Goal: Task Accomplishment & Management: Manage account settings

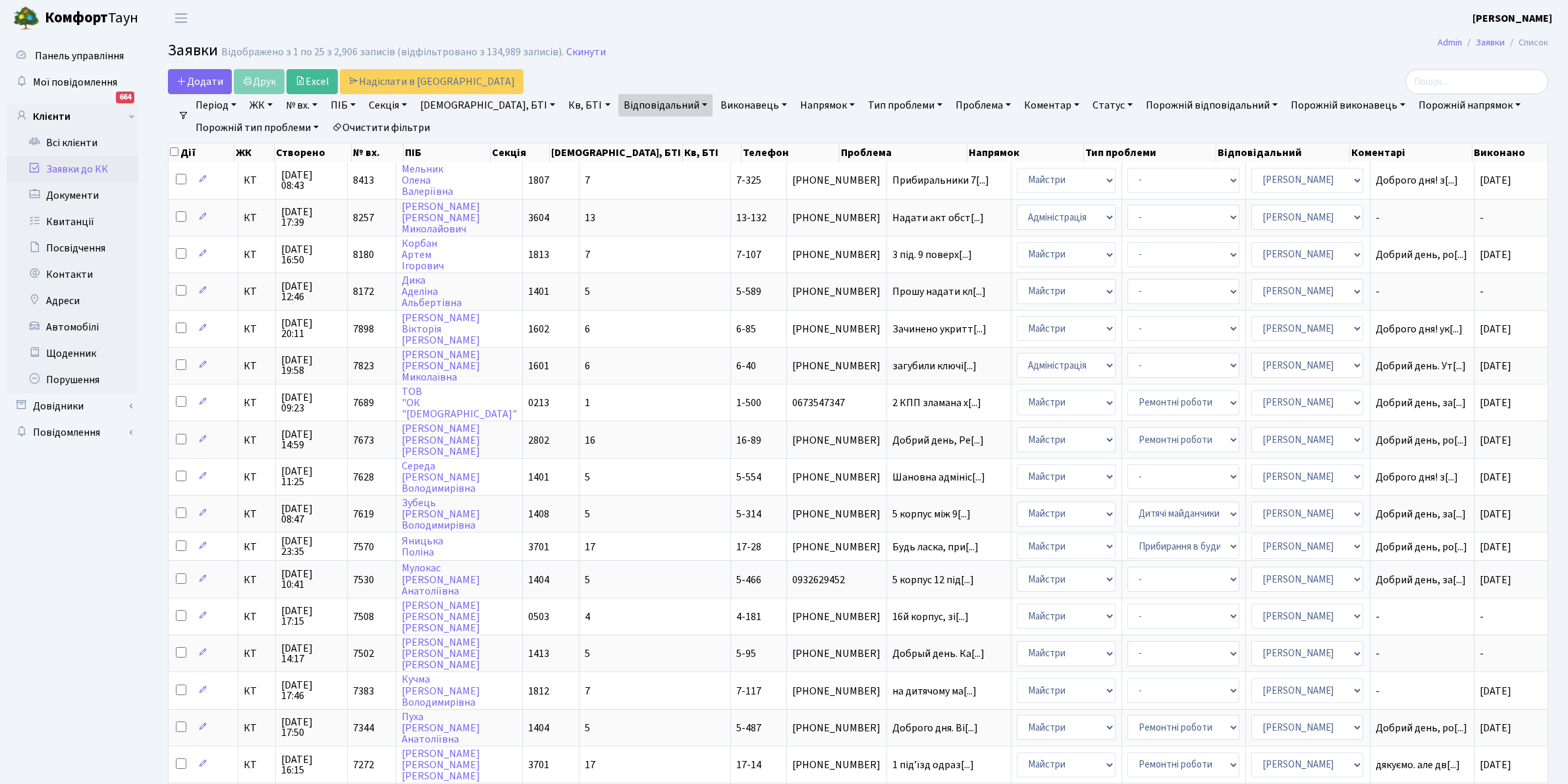
select select "25"
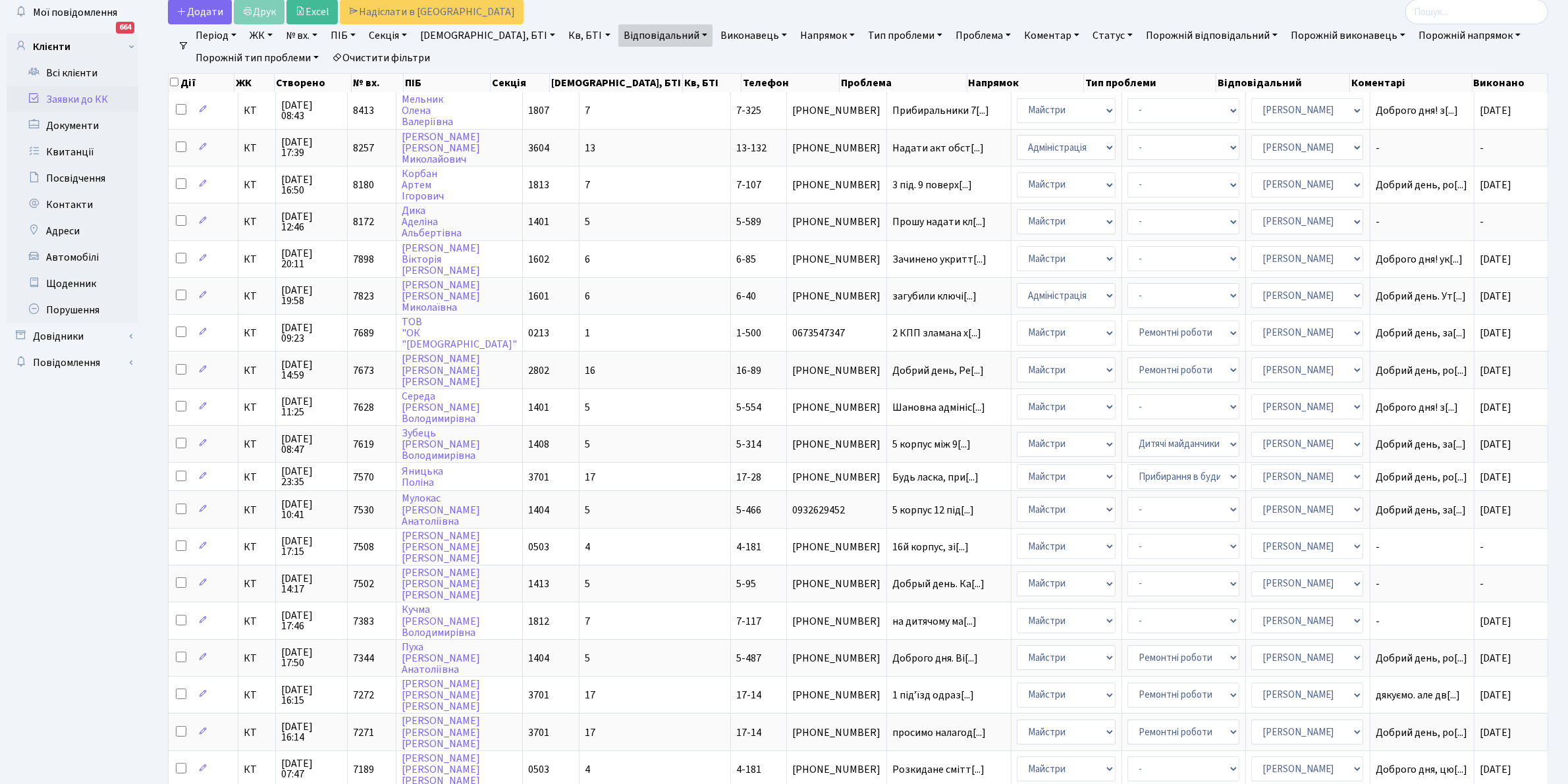
scroll to position [70, 0]
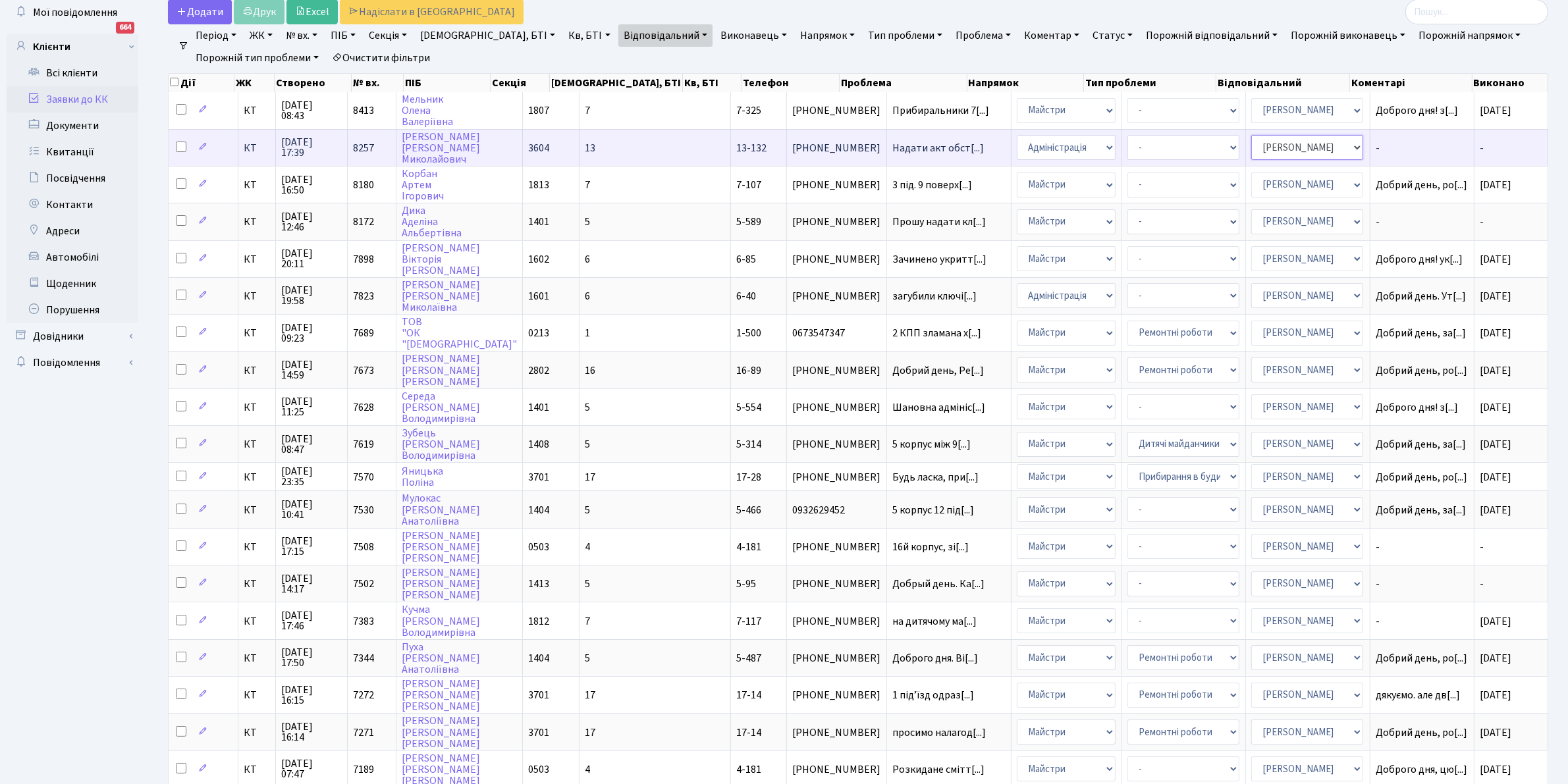
click at [1312, 146] on select "- Адміністратор ЖК ДП Адміністратор ЖК КТ Адміністратор ЖК СП Вижул В. В. Горді…" at bounding box center [1307, 147] width 112 height 25
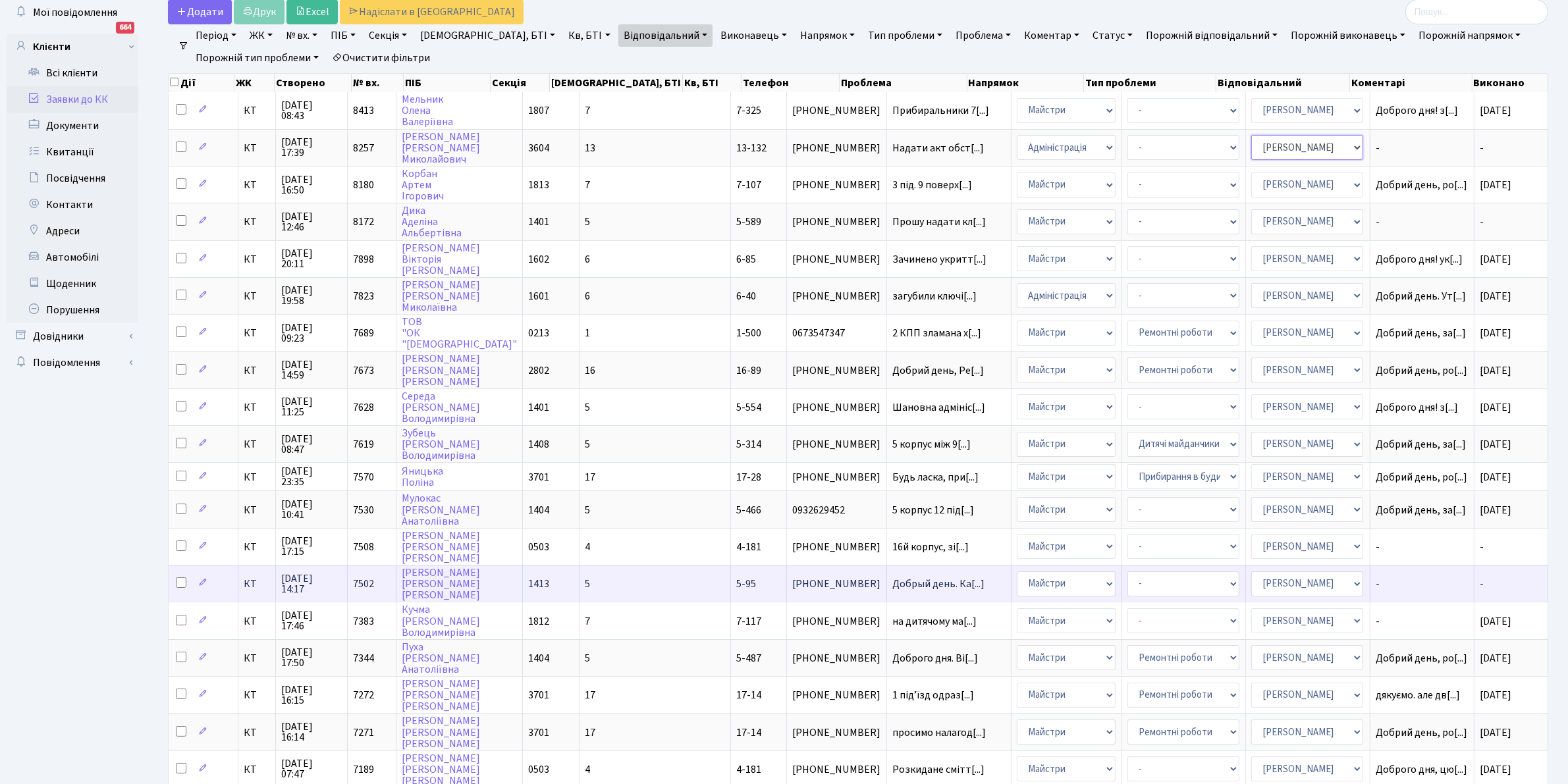
select select "18"
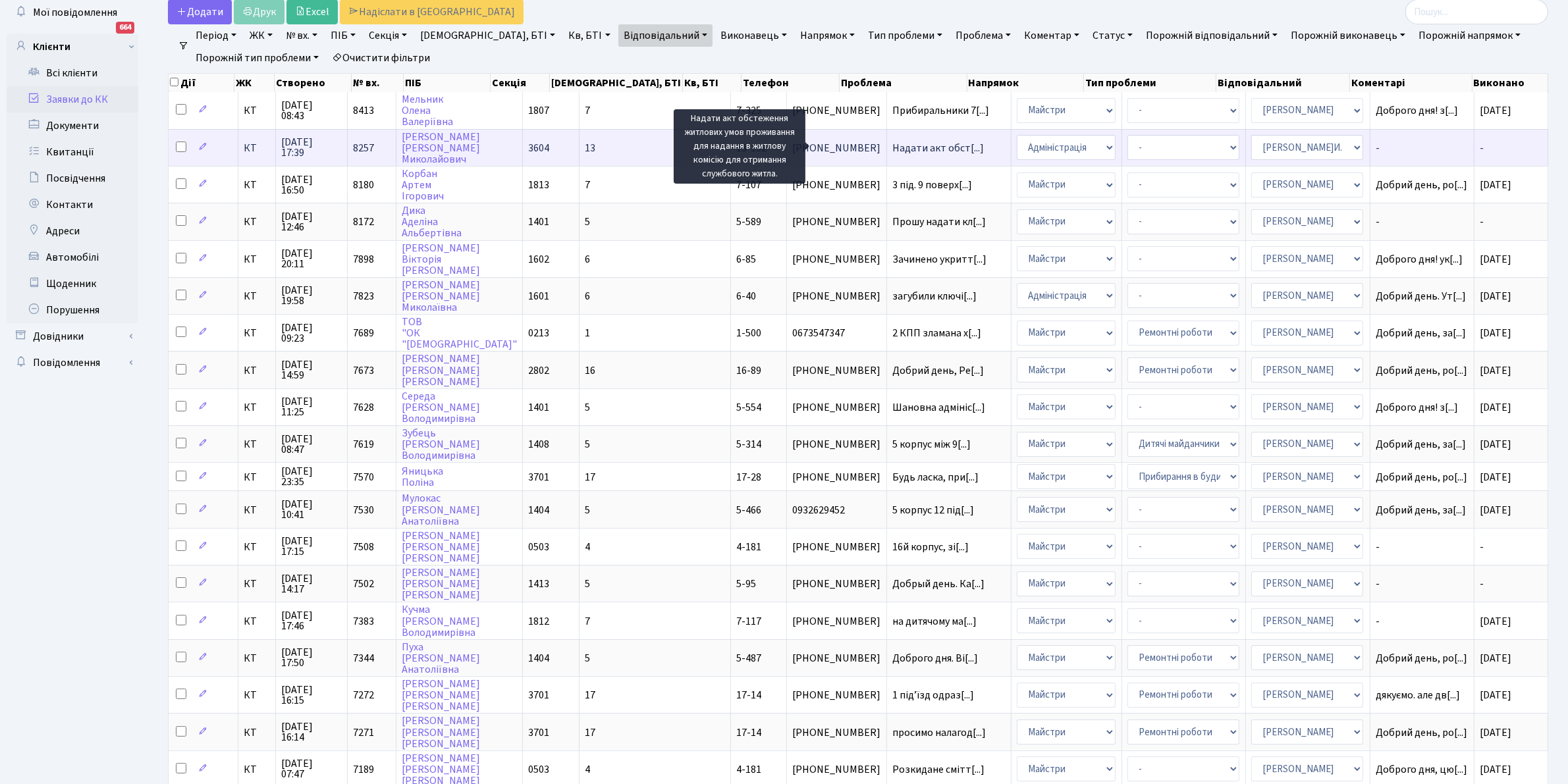
click at [892, 141] on span "Надати акт обст[...]" at bounding box center [938, 148] width 91 height 14
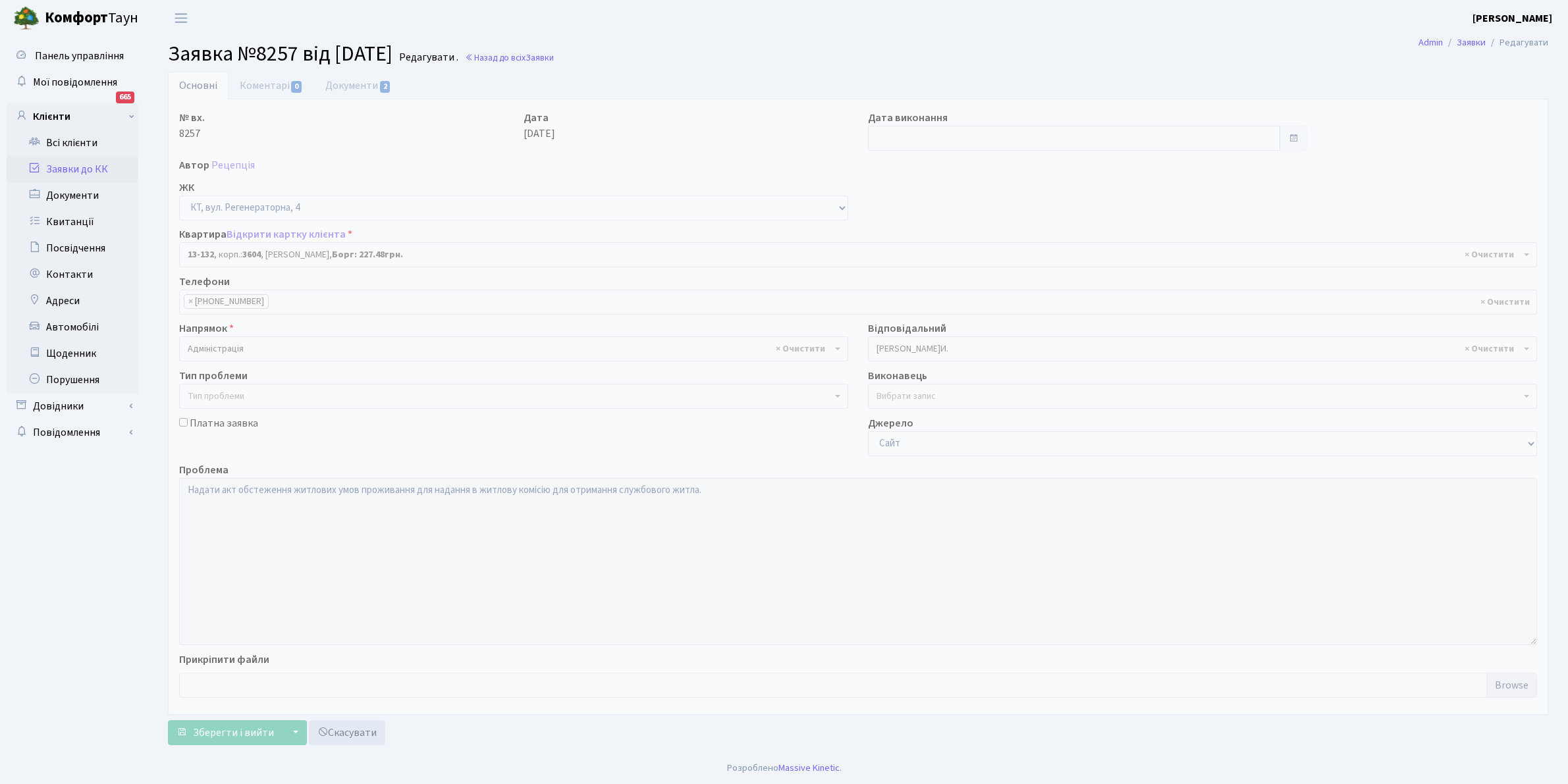
select select "7778"
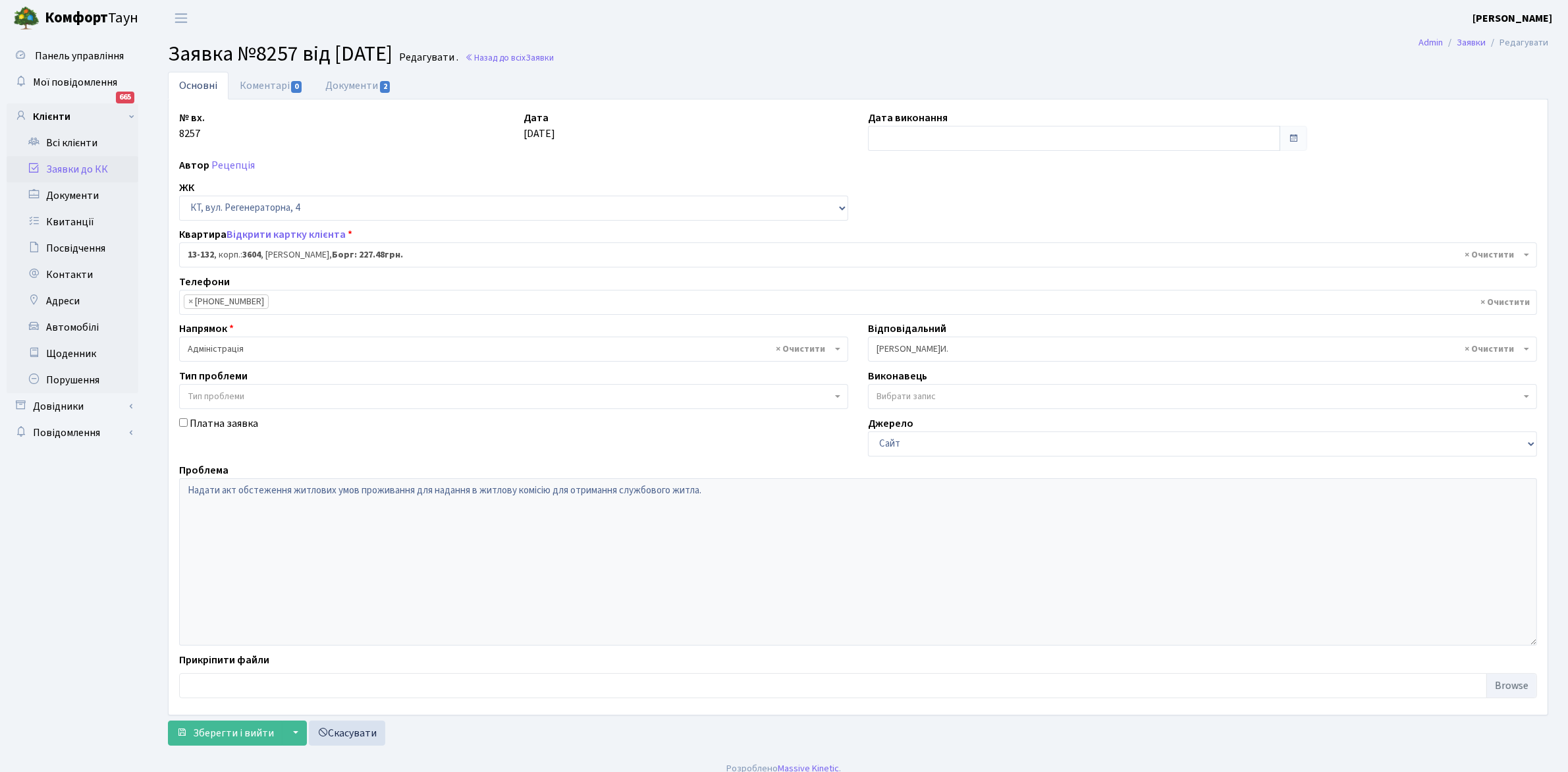
click at [286, 252] on span "× 13-132 , корп.: 3604 , [PERSON_NAME]: 227.48грн." at bounding box center [854, 254] width 1333 height 13
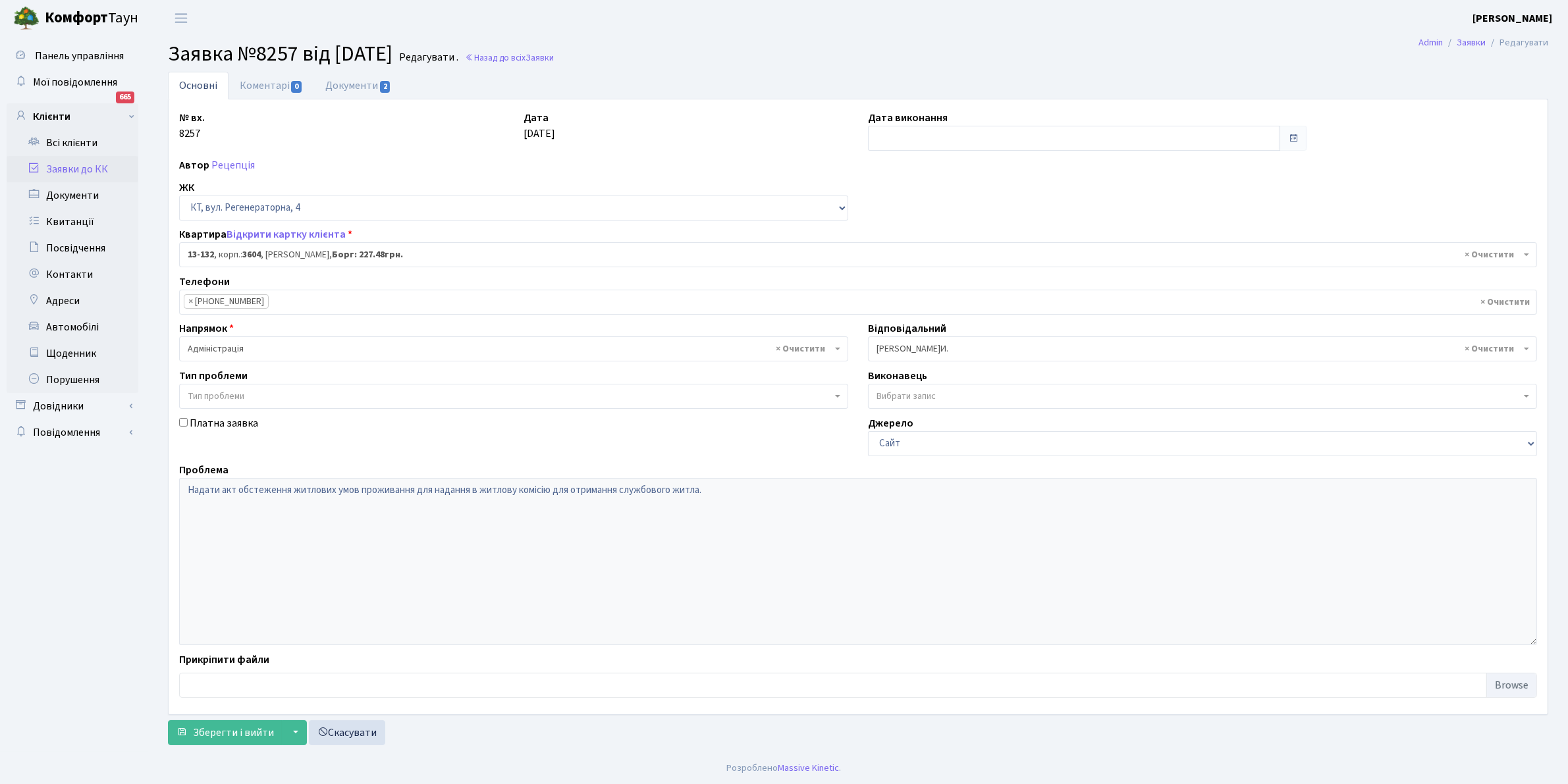
click at [278, 249] on span "× 13-132 , корп.: 3604 , [PERSON_NAME]: 227.48грн." at bounding box center [854, 254] width 1333 height 13
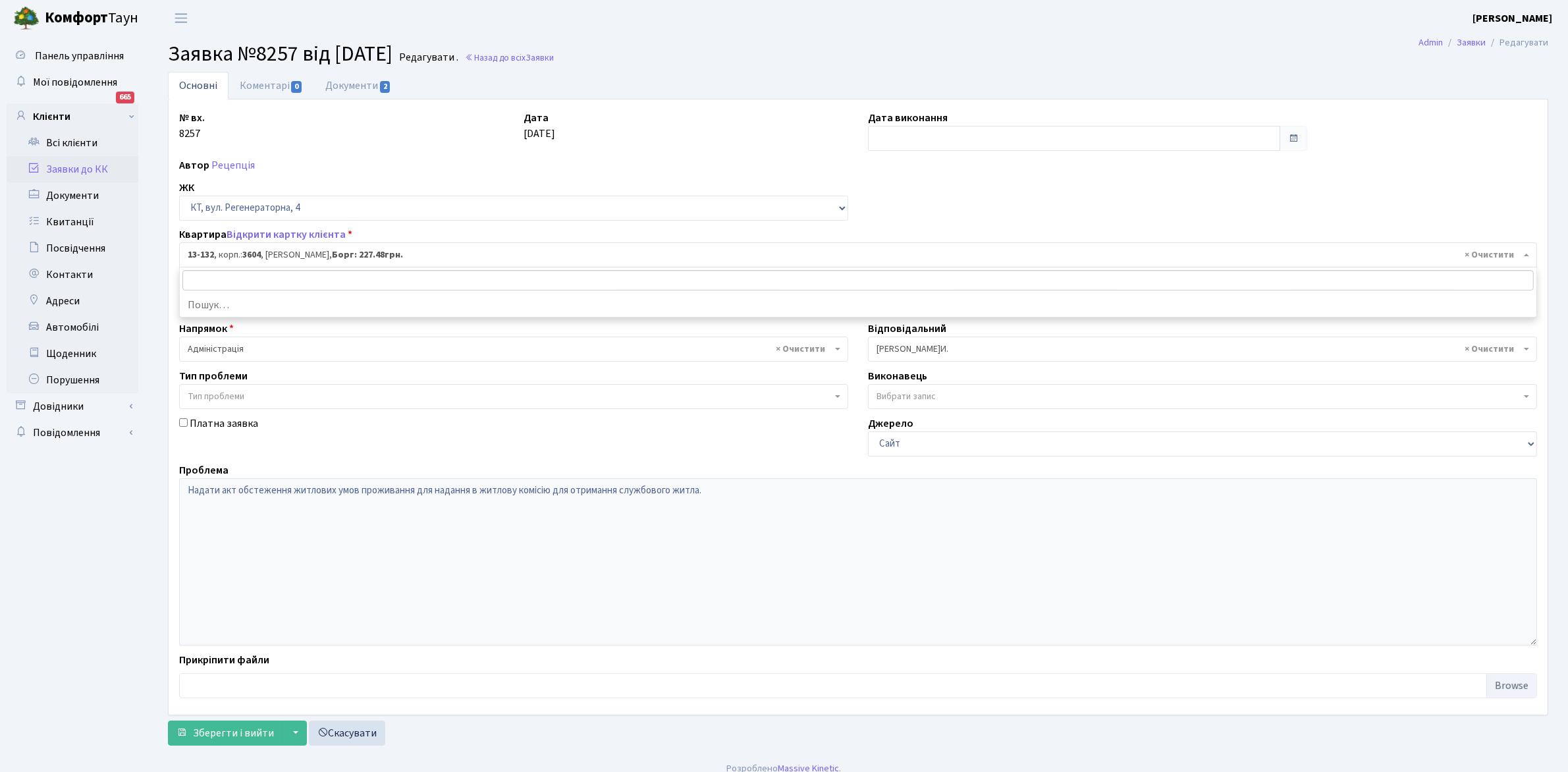
click at [278, 249] on span "× 13-132 , корп.: 3604 , [PERSON_NAME]: 227.48грн." at bounding box center [854, 254] width 1333 height 13
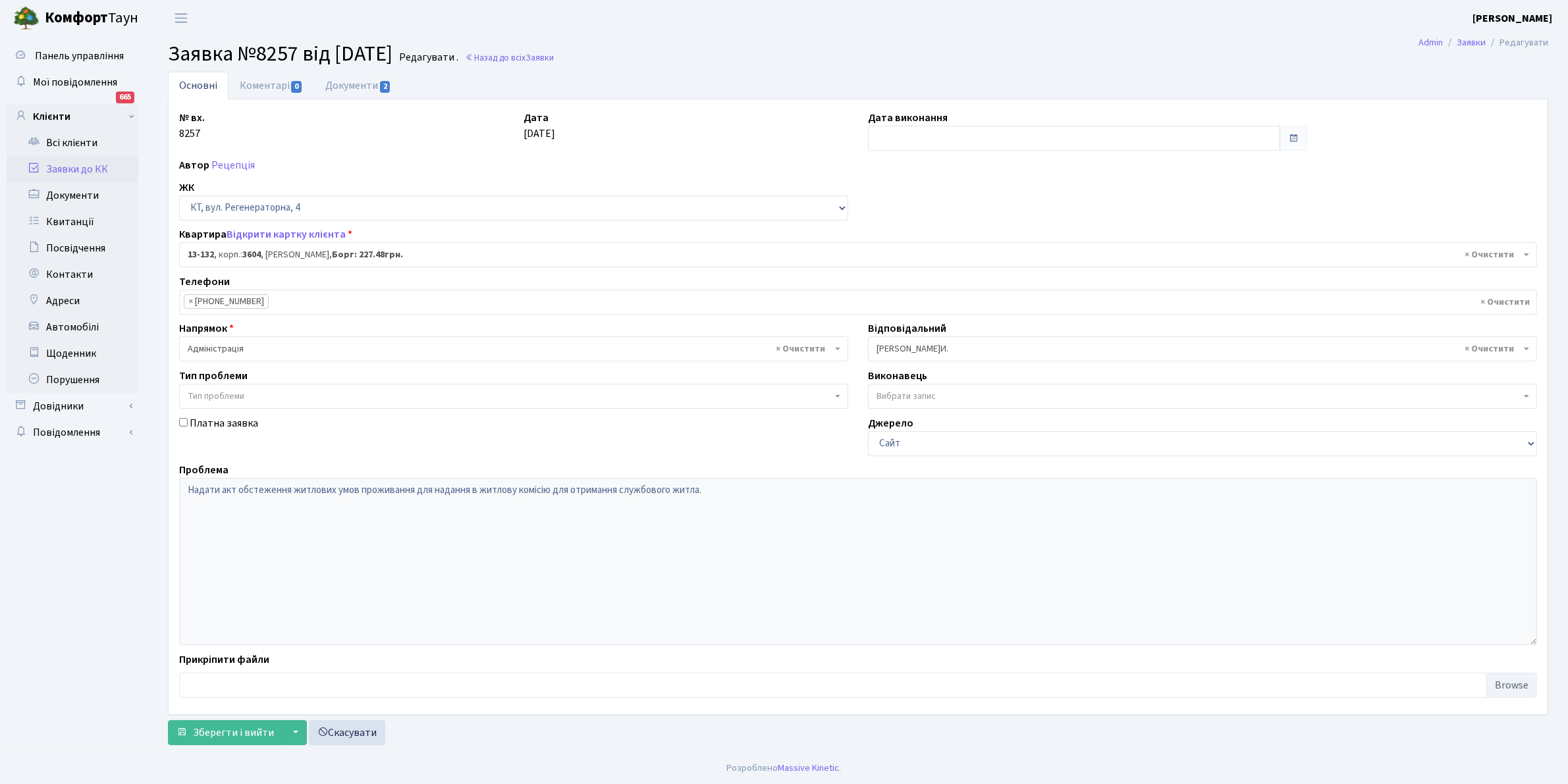
click at [68, 532] on ul "Панель управління Мої повідомлення 665 Клієнти" at bounding box center [72, 394] width 132 height 703
click at [362, 83] on link "Документи 2" at bounding box center [358, 85] width 88 height 27
select select "25"
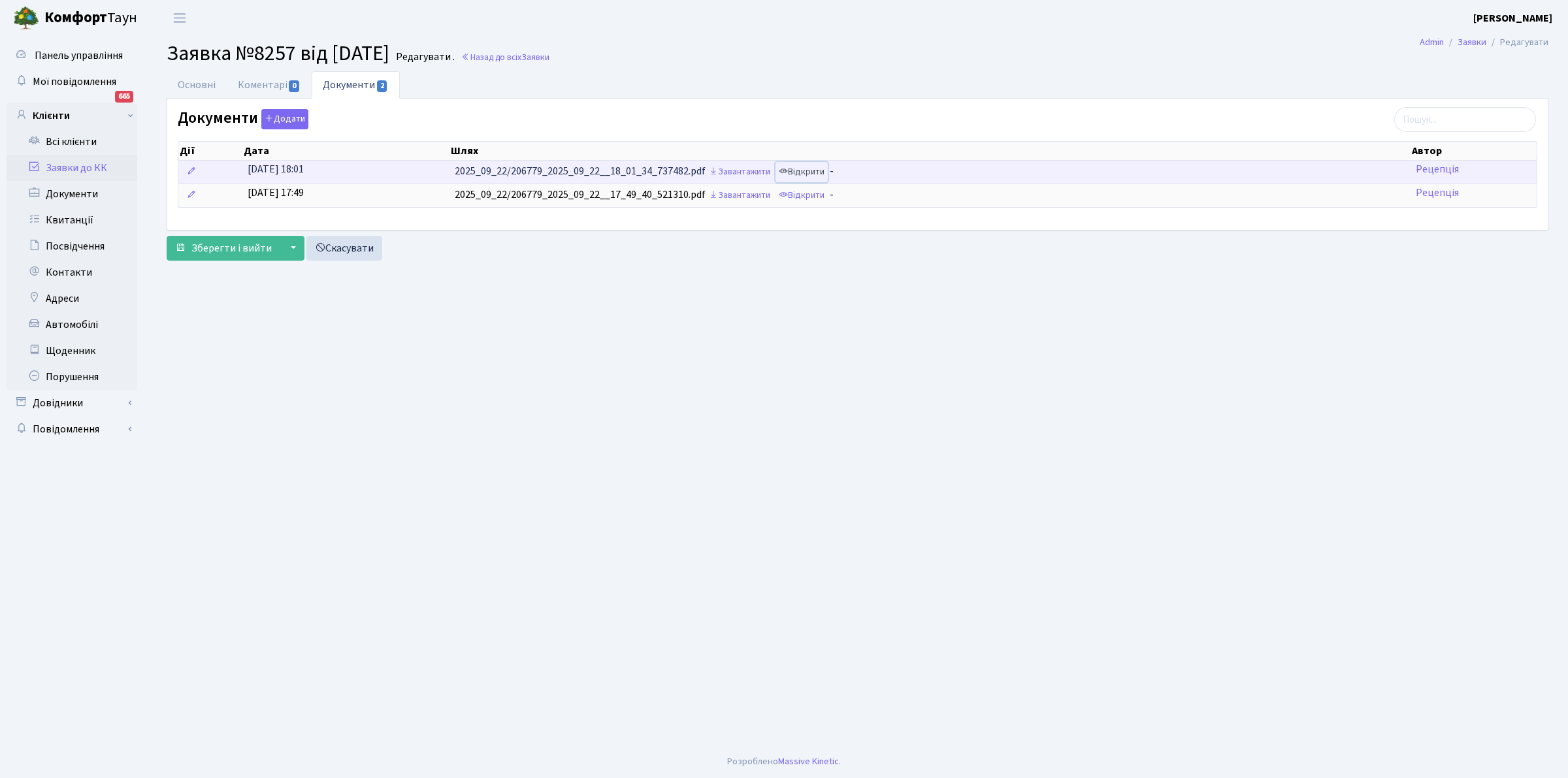
click at [817, 170] on link "Відкрити" at bounding box center [802, 172] width 53 height 20
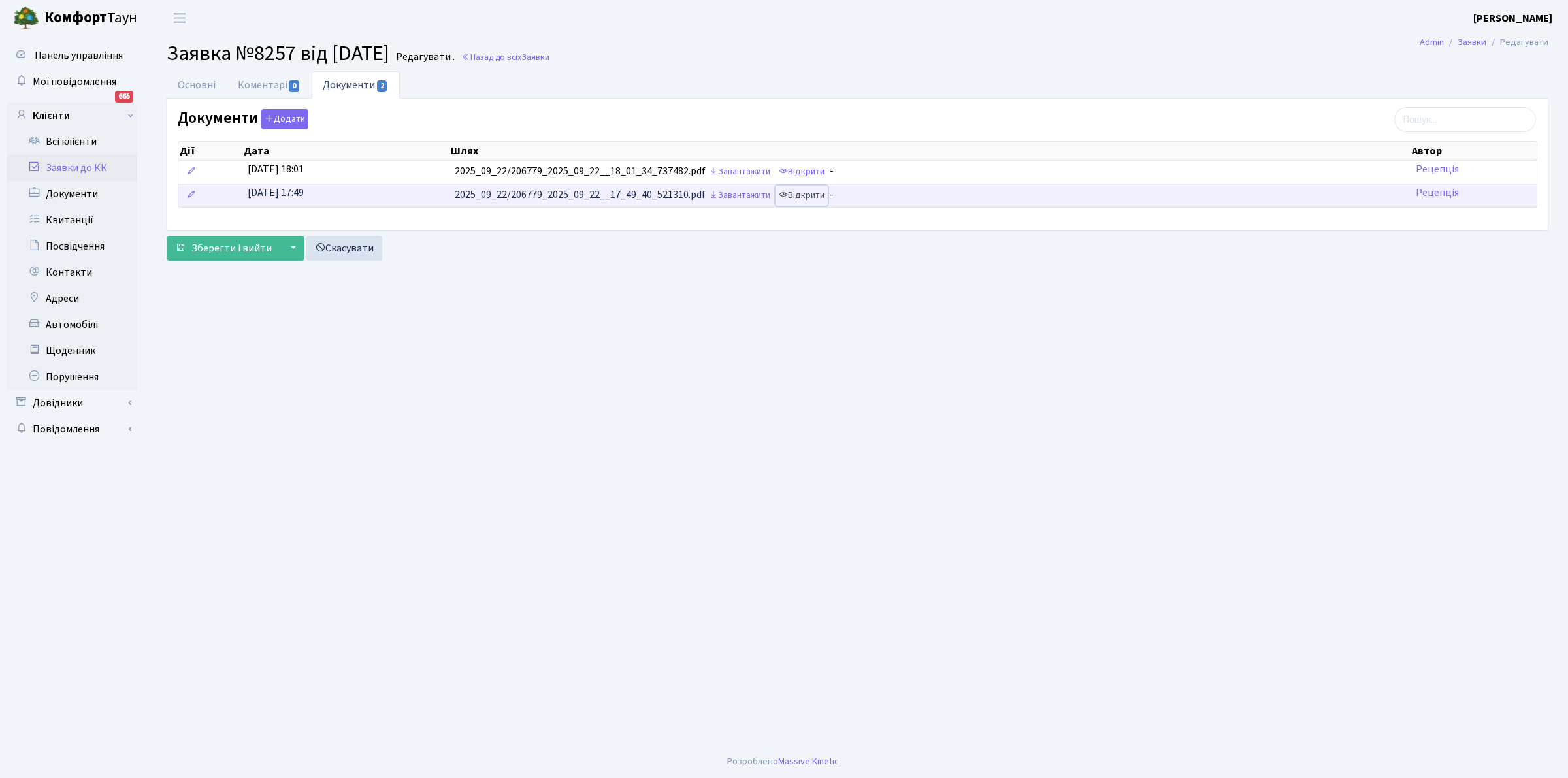
click at [807, 197] on link "Відкрити" at bounding box center [802, 195] width 53 height 20
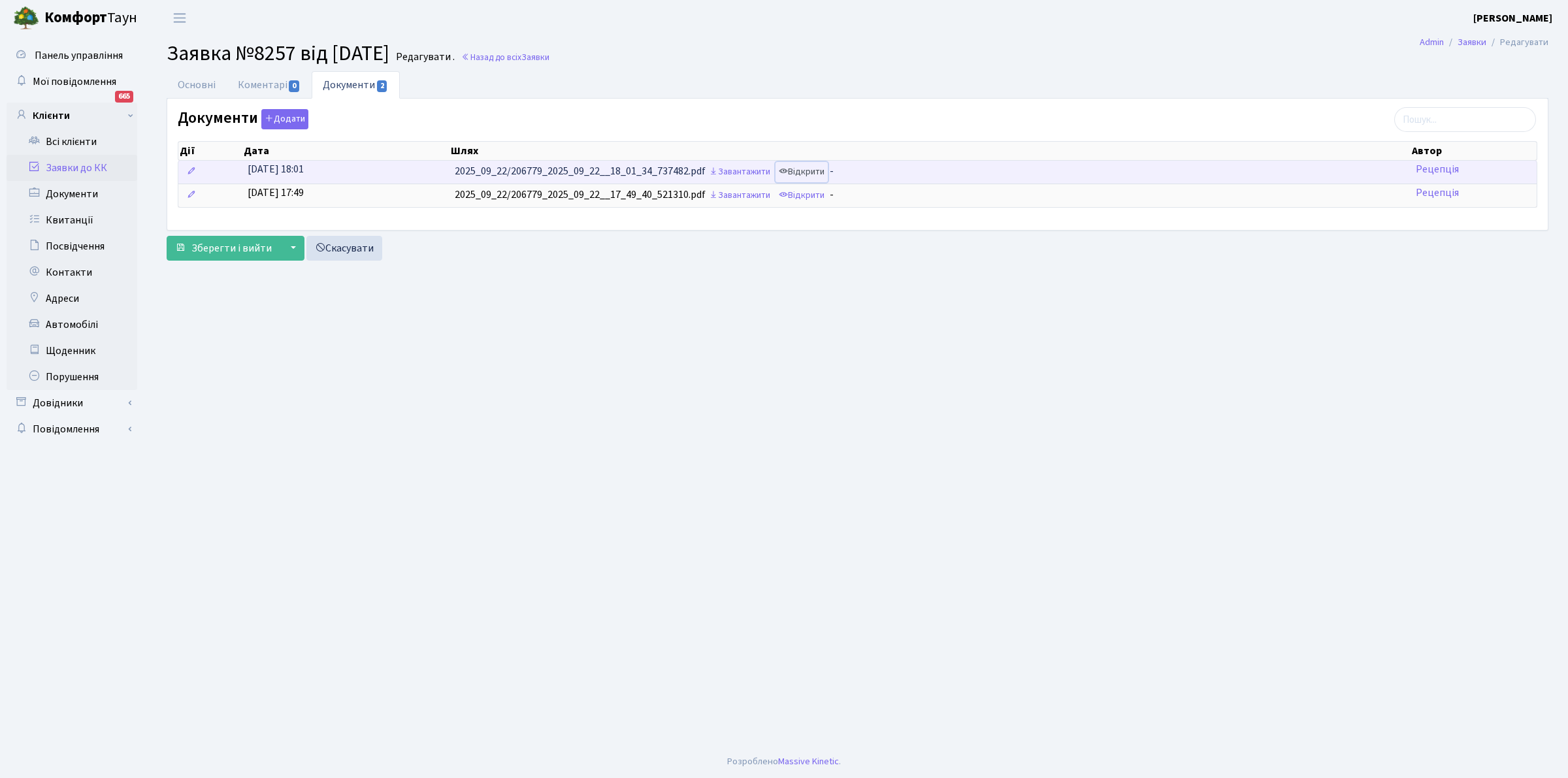
click at [809, 167] on link "Відкрити" at bounding box center [802, 172] width 53 height 20
